Goal: Task Accomplishment & Management: Manage account settings

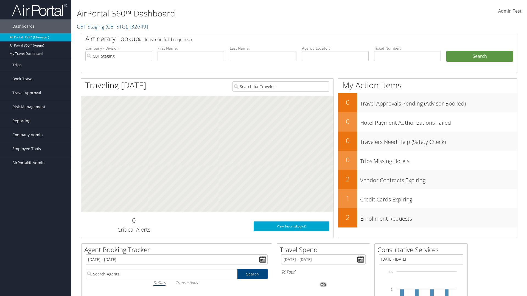
click at [36, 135] on span "Company Admin" at bounding box center [27, 135] width 30 height 14
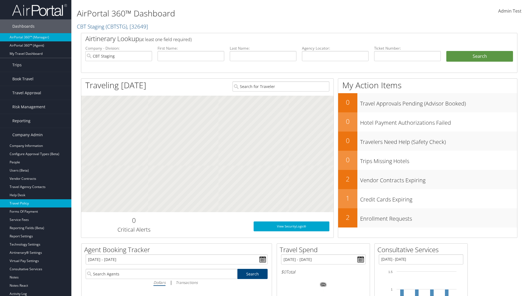
click at [36, 204] on link "Travel Policy" at bounding box center [35, 203] width 71 height 8
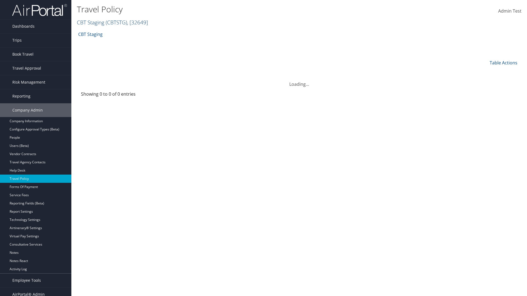
click at [91, 22] on link "CBT Staging ( CBTSTG ) , [ 32649 ]" at bounding box center [112, 22] width 71 height 7
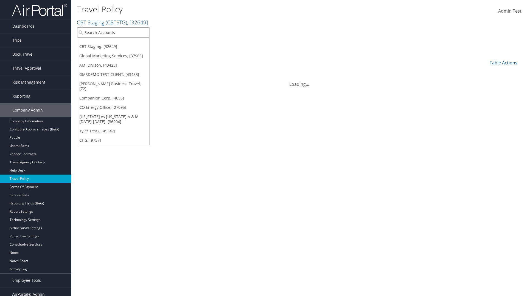
click at [113, 32] on input "search" at bounding box center [113, 32] width 72 height 10
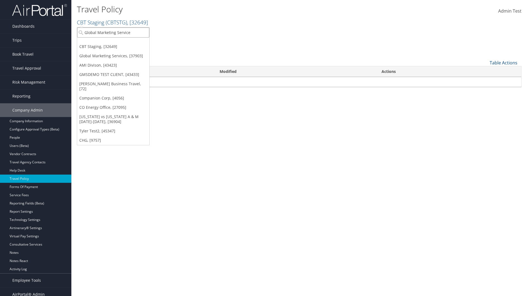
type input "Global Marketing Services"
click at [118, 43] on div "Global Marketing Services (301946), [37903]" at bounding box center [118, 42] width 88 height 5
